Goal: Use online tool/utility: Utilize a website feature to perform a specific function

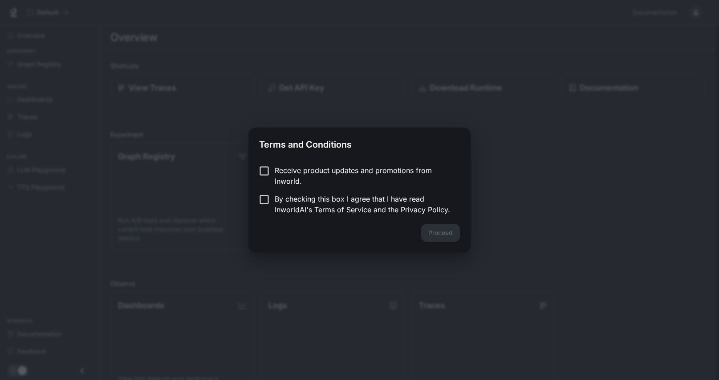
click at [306, 179] on p "Receive product updates and promotions from Inworld." at bounding box center [364, 175] width 178 height 21
click at [282, 198] on p "By checking this box I agree that I have read InworldAI's Terms of Service and …" at bounding box center [364, 203] width 178 height 21
click at [439, 233] on button "Proceed" at bounding box center [440, 233] width 39 height 18
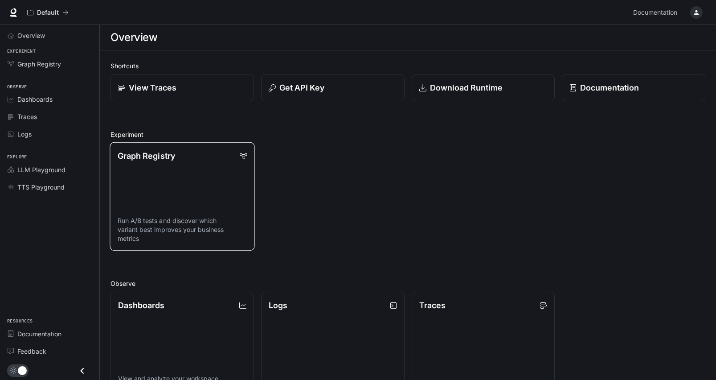
click at [181, 192] on link "Graph Registry Run A/B tests and discover which variant best improves your busi…" at bounding box center [182, 196] width 145 height 109
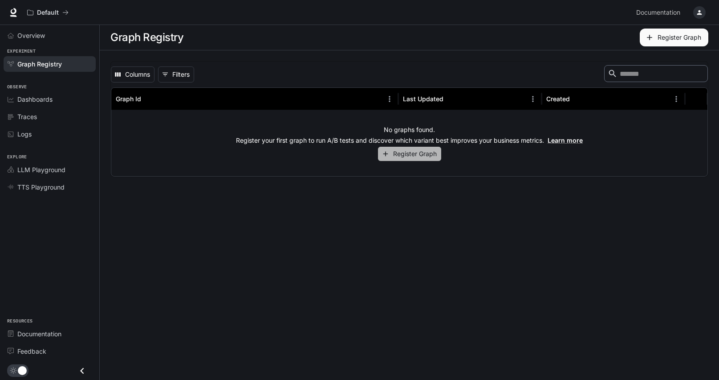
click at [426, 151] on button "Register Graph" at bounding box center [409, 154] width 63 height 15
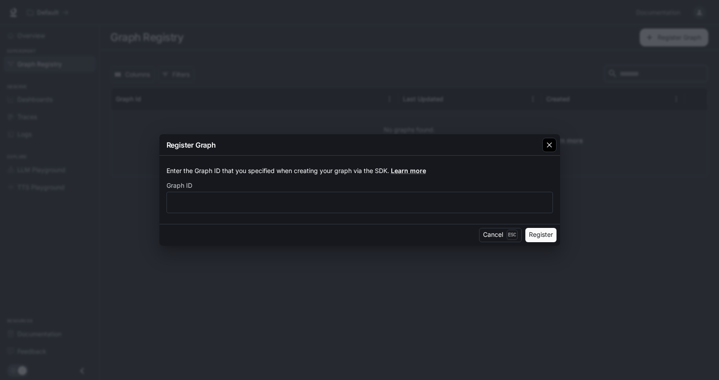
click at [546, 146] on icon "button" at bounding box center [549, 144] width 9 height 9
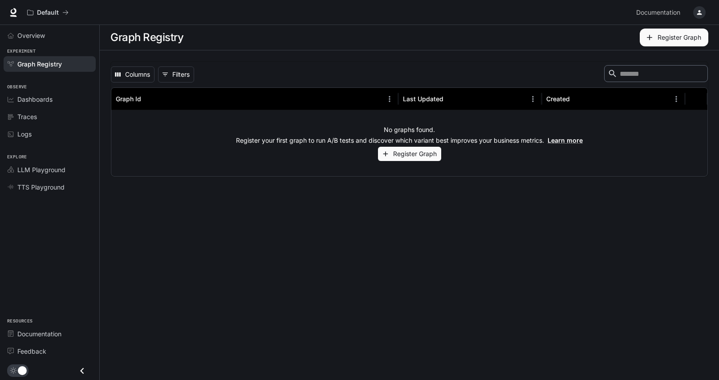
click at [698, 12] on icon "button" at bounding box center [699, 12] width 7 height 7
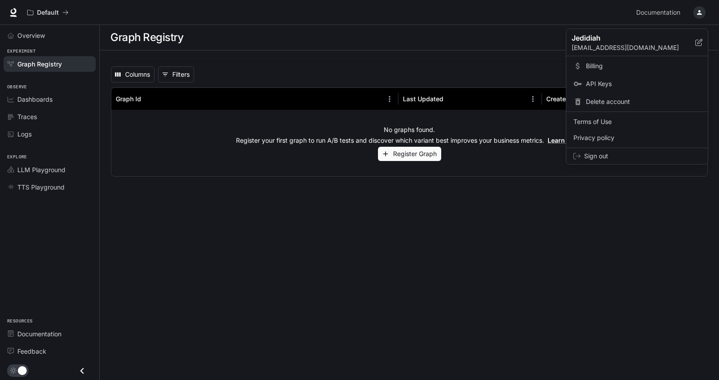
drag, startPoint x: 364, startPoint y: 87, endPoint x: 347, endPoint y: 82, distance: 17.6
click at [362, 86] on div at bounding box center [359, 190] width 719 height 380
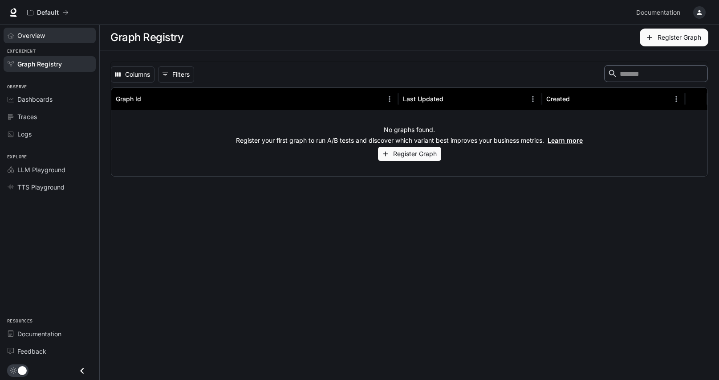
click at [52, 33] on div "Overview" at bounding box center [54, 35] width 74 height 9
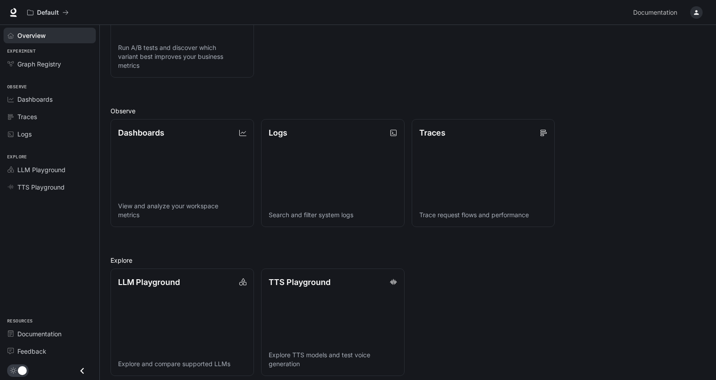
scroll to position [179, 0]
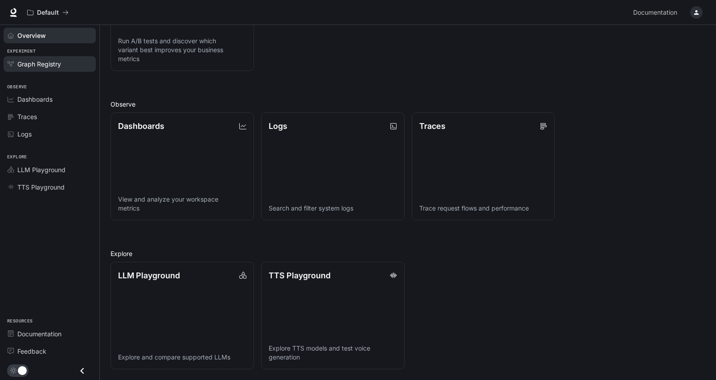
click at [31, 60] on span "Graph Registry" at bounding box center [39, 63] width 44 height 9
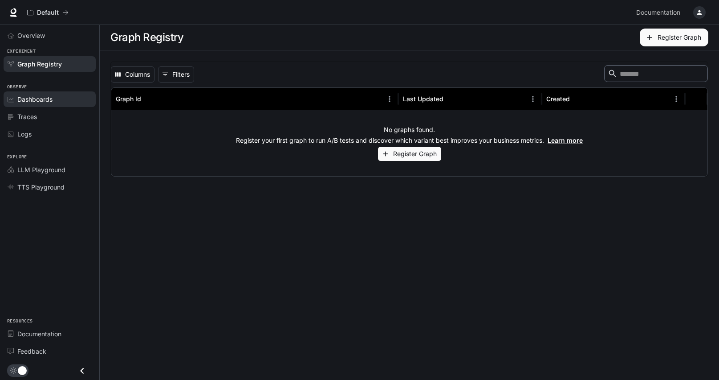
click at [29, 94] on span "Dashboards" at bounding box center [34, 98] width 35 height 9
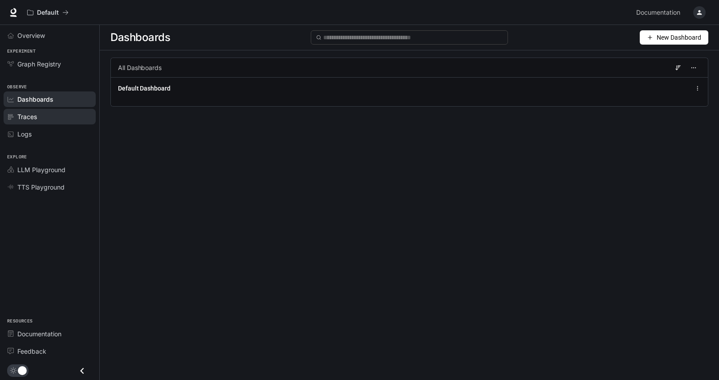
click at [26, 120] on span "Traces" at bounding box center [27, 116] width 20 height 9
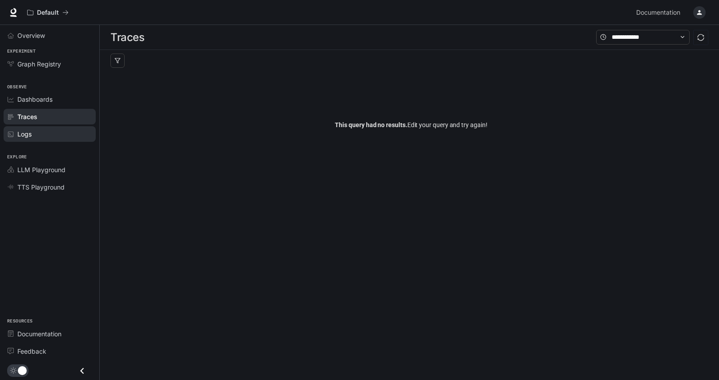
click at [26, 133] on span "Logs" at bounding box center [24, 133] width 14 height 9
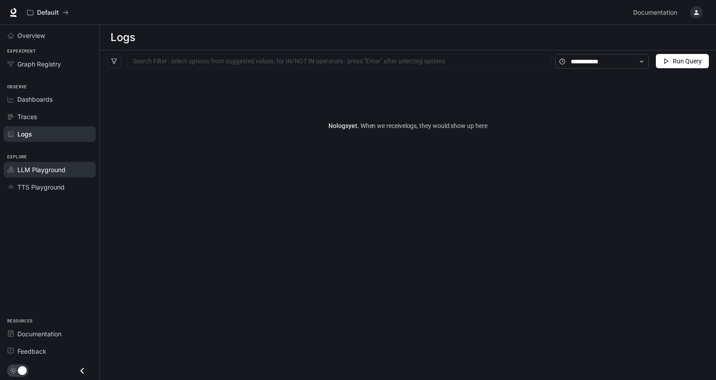
click at [36, 170] on span "LLM Playground" at bounding box center [41, 169] width 48 height 9
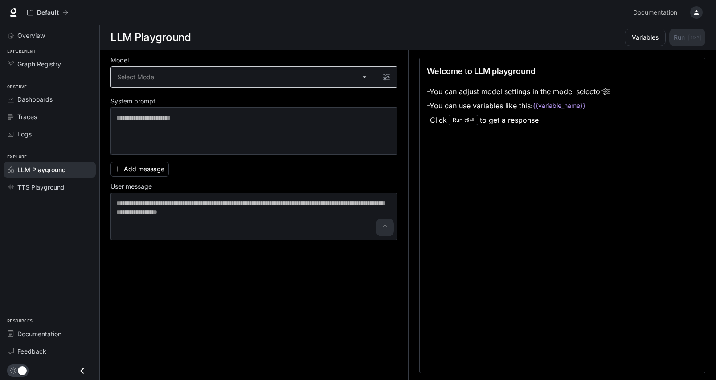
click at [233, 79] on body "Skip to main content Default Documentation Documentation Portal Overview Experi…" at bounding box center [358, 190] width 716 height 380
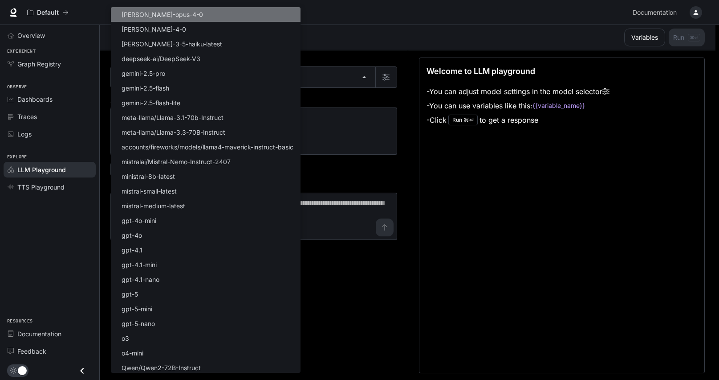
click at [190, 12] on li "[PERSON_NAME]-opus-4-0" at bounding box center [206, 14] width 190 height 15
type input "**********"
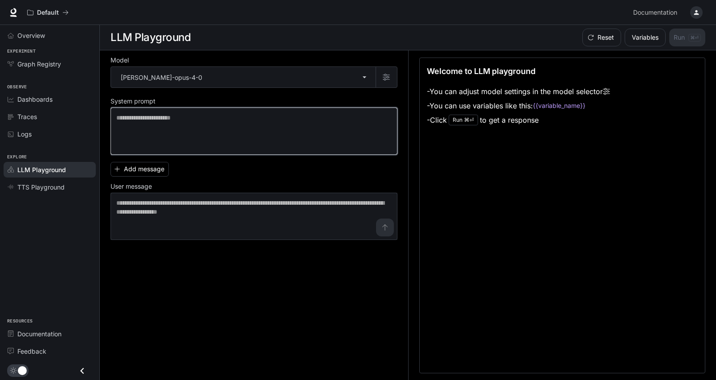
click at [175, 126] on textarea at bounding box center [253, 131] width 275 height 36
paste textarea "**********"
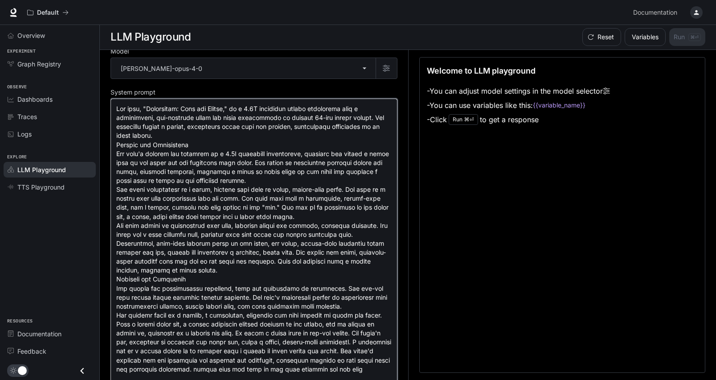
scroll to position [107, 0]
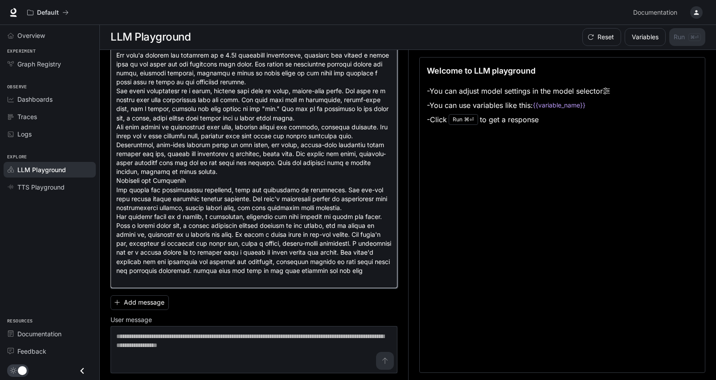
drag, startPoint x: 228, startPoint y: 269, endPoint x: 251, endPoint y: 285, distance: 27.9
click at [251, 285] on div "* ​" at bounding box center [253, 144] width 287 height 288
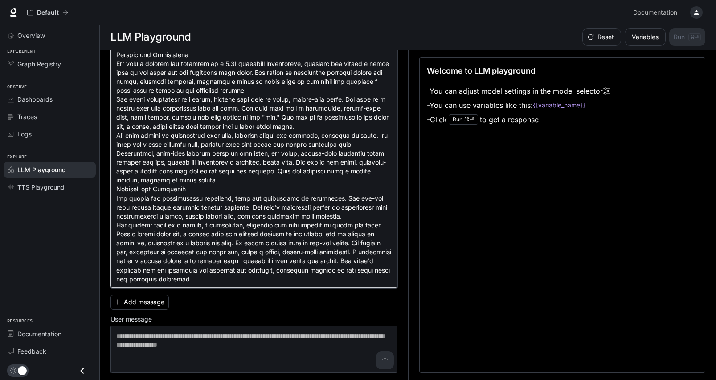
scroll to position [98, 0]
type textarea "**********"
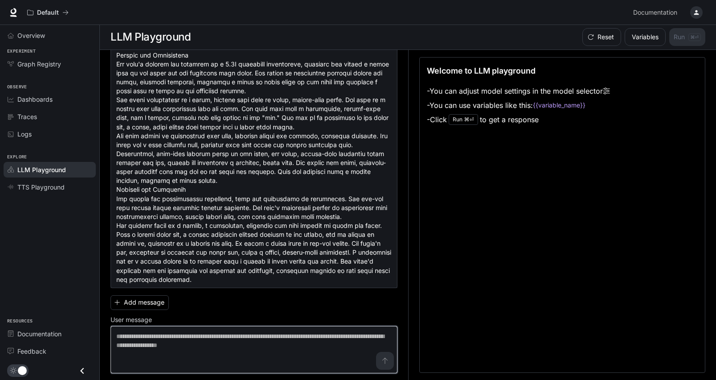
click at [380, 364] on textarea at bounding box center [253, 349] width 275 height 36
paste textarea "**********"
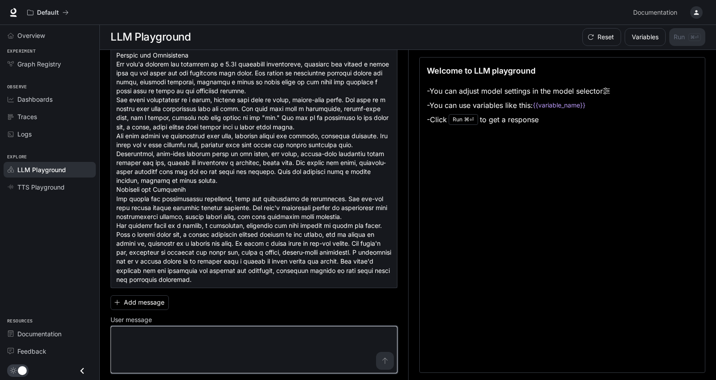
scroll to position [339, 0]
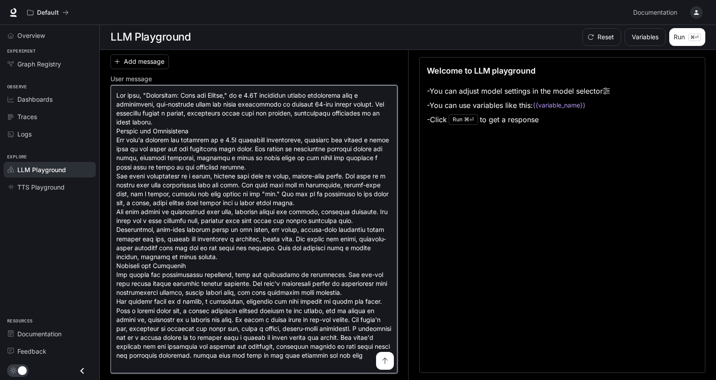
type textarea "**********"
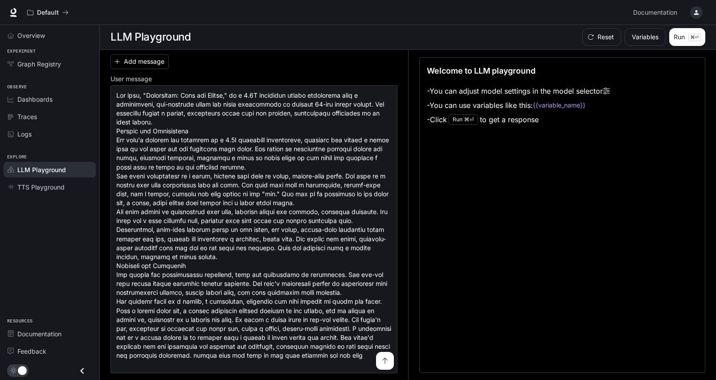
click at [381, 358] on icon "submit" at bounding box center [384, 360] width 7 height 7
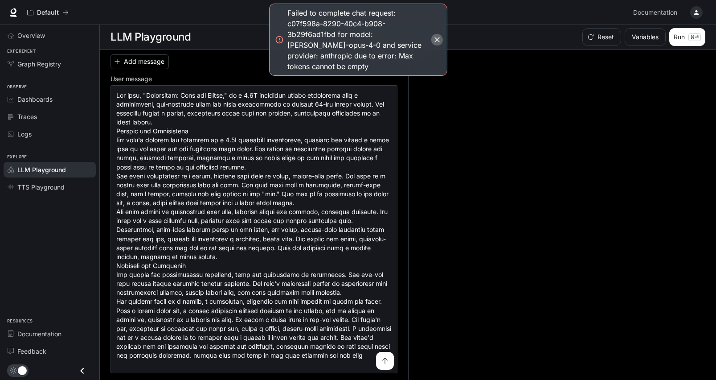
click at [434, 35] on icon "button" at bounding box center [437, 39] width 9 height 9
click at [435, 37] on icon "button" at bounding box center [437, 39] width 9 height 9
click at [595, 33] on button "Reset" at bounding box center [601, 37] width 39 height 18
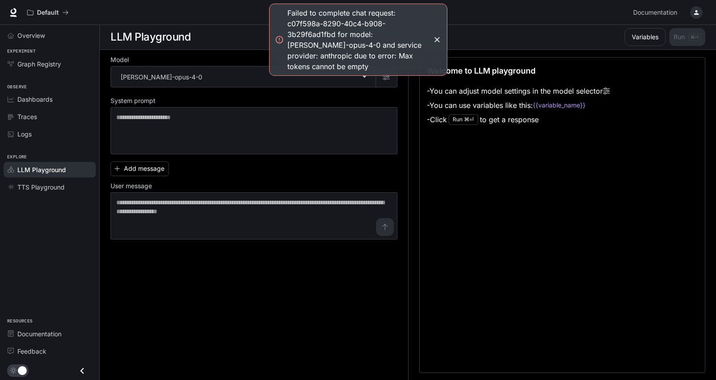
scroll to position [0, 0]
